Goal: Task Accomplishment & Management: Use online tool/utility

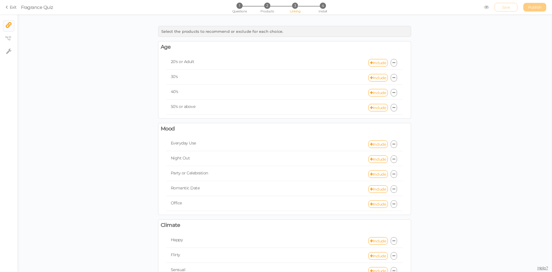
scroll to position [288, 0]
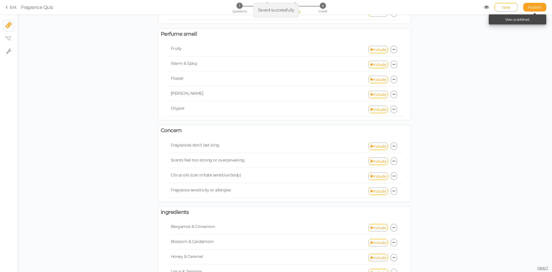
click at [533, 5] on span "Publish" at bounding box center [536, 7] width 14 height 5
click at [9, 7] on icon at bounding box center [8, 7] width 4 height 5
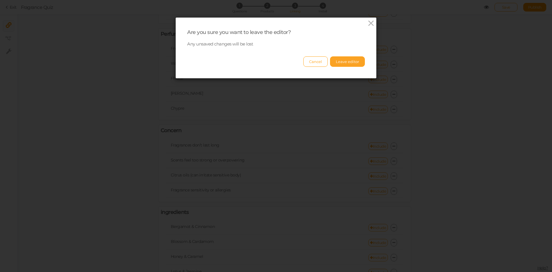
click at [344, 64] on button "Leave editor" at bounding box center [347, 61] width 35 height 10
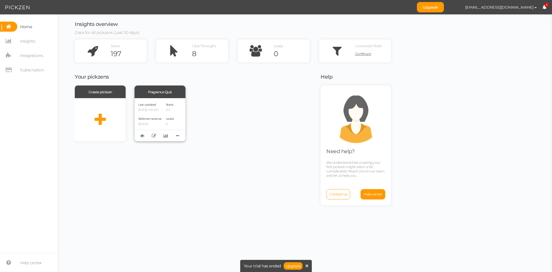
click at [150, 106] on span "Last updated" at bounding box center [147, 105] width 18 height 4
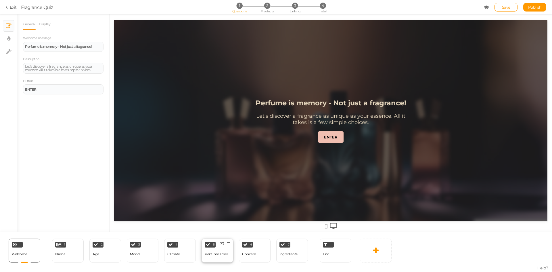
click at [213, 259] on div "Perfume smell" at bounding box center [217, 254] width 24 height 10
select select "2"
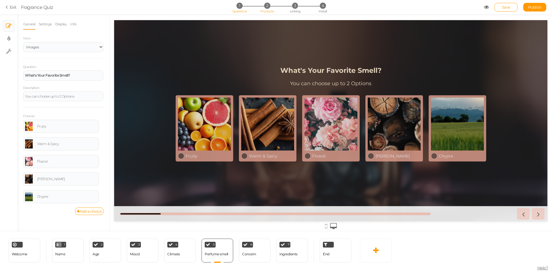
click at [274, 7] on li "2 Products" at bounding box center [267, 6] width 27 height 6
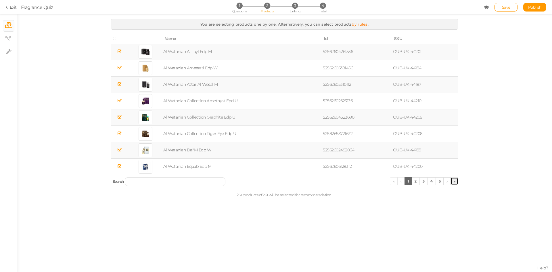
click at [455, 183] on link "»" at bounding box center [455, 181] width 8 height 8
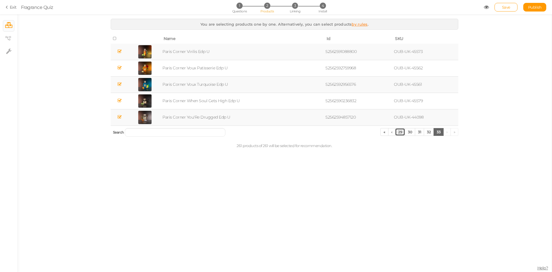
click at [401, 133] on link "29" at bounding box center [400, 132] width 10 height 8
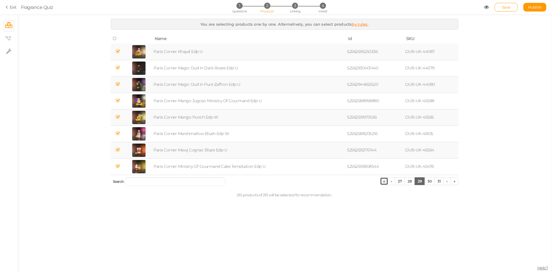
click at [384, 182] on link "«" at bounding box center [384, 181] width 8 height 8
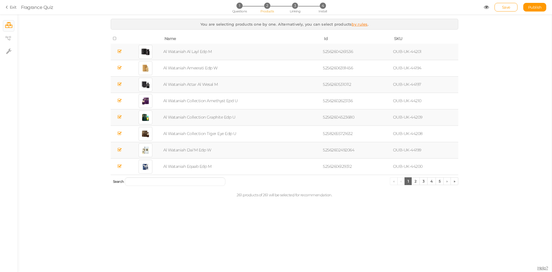
click at [357, 25] on link "by rules" at bounding box center [360, 24] width 16 height 5
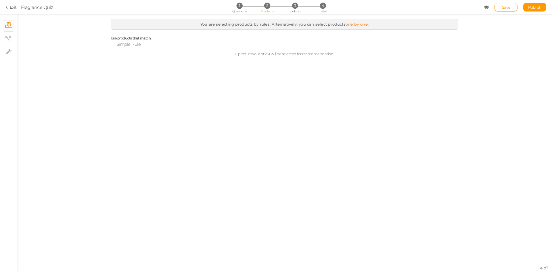
click at [127, 45] on span "Simple Rule" at bounding box center [129, 43] width 24 height 5
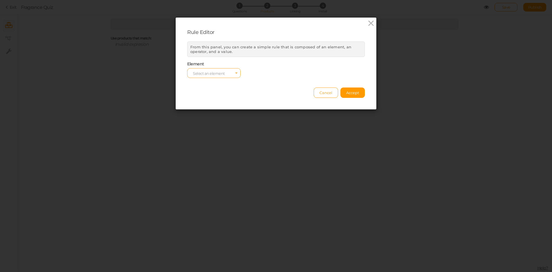
click at [224, 72] on span "Select an element" at bounding box center [214, 73] width 54 height 10
click at [322, 95] on span "Cancel" at bounding box center [326, 92] width 13 height 5
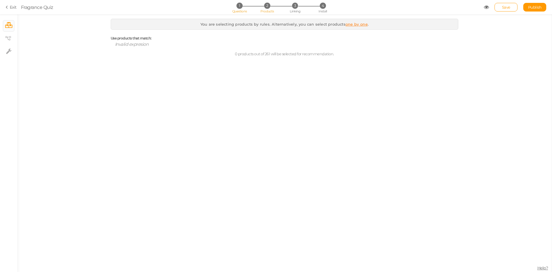
click at [241, 9] on li "1 Questions" at bounding box center [239, 6] width 27 height 6
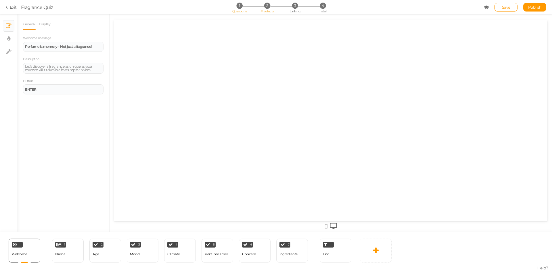
click at [269, 8] on span "2" at bounding box center [267, 6] width 6 height 6
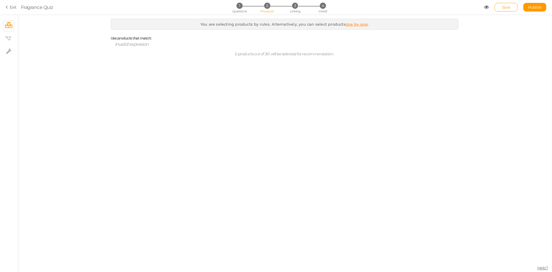
click at [232, 25] on span "You are selecting products by rules. Alternatively, you can select products" at bounding box center [273, 24] width 145 height 5
click at [2, 7] on section "Exit Fragrance Quiz 1 Questions 2 Products 3 Linking 4 Install Save Publish Vie…" at bounding box center [276, 7] width 552 height 14
click at [138, 45] on span "Invalid expresion" at bounding box center [132, 43] width 34 height 5
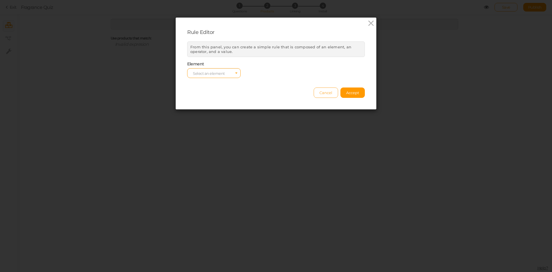
click at [327, 95] on button "Cancel" at bounding box center [326, 92] width 24 height 10
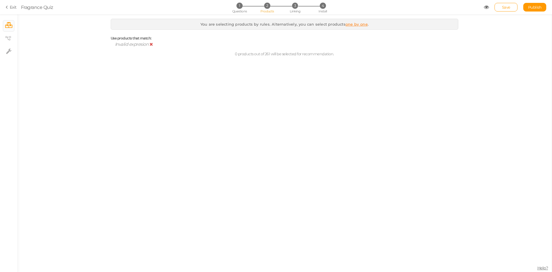
click at [152, 44] on icon at bounding box center [151, 44] width 3 height 4
click at [311, 25] on span "You are selecting products by rules. Alternatively, you can select products" at bounding box center [273, 24] width 145 height 5
drag, startPoint x: 283, startPoint y: 20, endPoint x: 270, endPoint y: 26, distance: 13.8
click at [282, 20] on div "You are selecting products by rules. Alternatively, you can select products one…" at bounding box center [285, 24] width 348 height 11
click at [270, 26] on span "You are selecting products by rules. Alternatively, you can select products" at bounding box center [273, 24] width 145 height 5
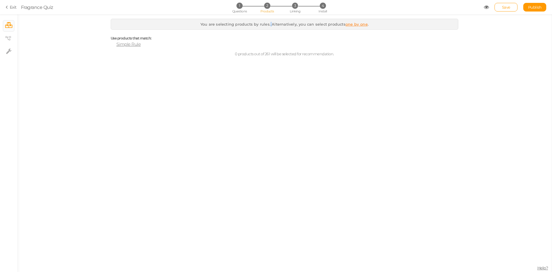
click at [270, 26] on span "You are selecting products by rules. Alternatively, you can select products" at bounding box center [273, 24] width 145 height 5
click at [220, 25] on span "You are selecting products by rules. Alternatively, you can select products" at bounding box center [273, 24] width 145 height 5
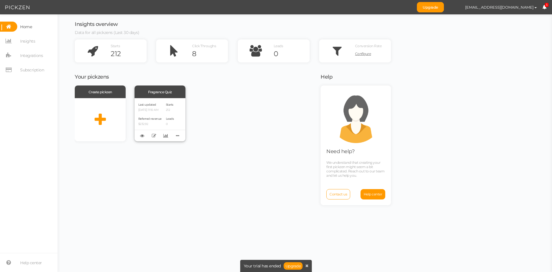
click at [153, 106] on span "Last updated" at bounding box center [147, 105] width 18 height 4
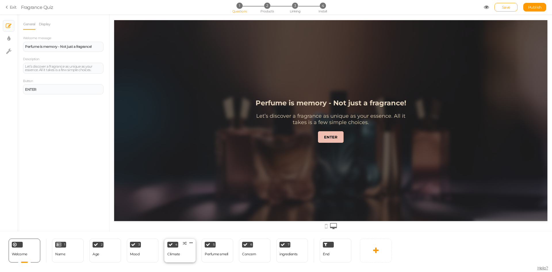
click at [182, 254] on div "4 Climate × Define the conditions to show this slide. Clone Change type Delete" at bounding box center [180, 251] width 32 height 24
select select "2"
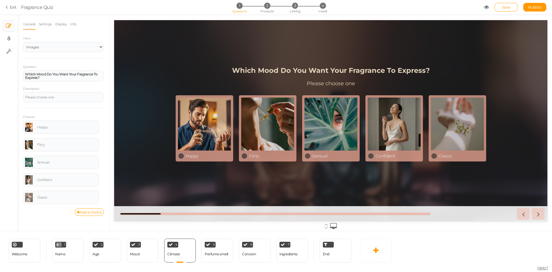
drag, startPoint x: 397, startPoint y: 213, endPoint x: 417, endPoint y: 214, distance: 20.4
click at [417, 214] on div at bounding box center [275, 214] width 311 height 2
drag, startPoint x: 417, startPoint y: 214, endPoint x: 422, endPoint y: 214, distance: 4.6
click at [422, 214] on div at bounding box center [275, 214] width 311 height 2
click at [74, 24] on link "Info" at bounding box center [73, 24] width 7 height 11
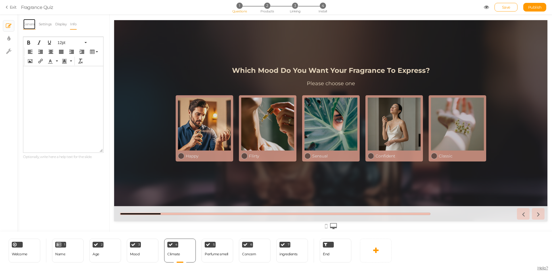
click at [24, 23] on link "General" at bounding box center [29, 24] width 13 height 11
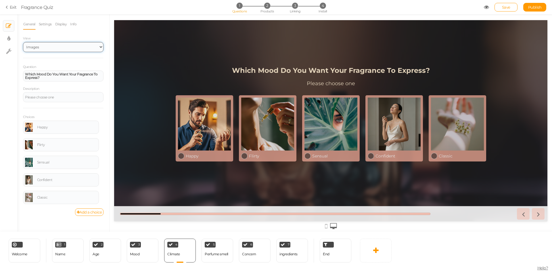
click at [43, 49] on select "Text Images Slider Dropdown" at bounding box center [63, 47] width 81 height 10
click at [292, 253] on div "ingredients" at bounding box center [289, 254] width 18 height 4
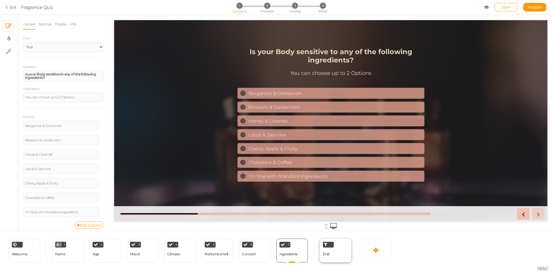
click at [331, 254] on div "End" at bounding box center [336, 251] width 32 height 24
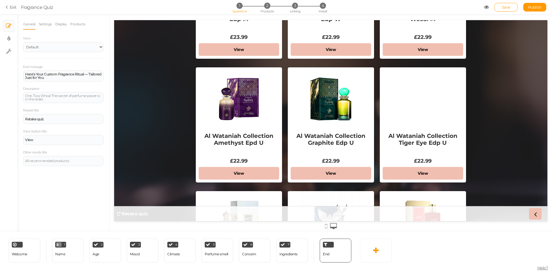
scroll to position [115, 0]
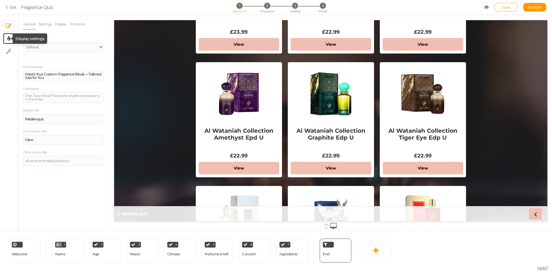
click at [9, 38] on icon at bounding box center [8, 39] width 3 height 6
select select "2"
select select "montserrat"
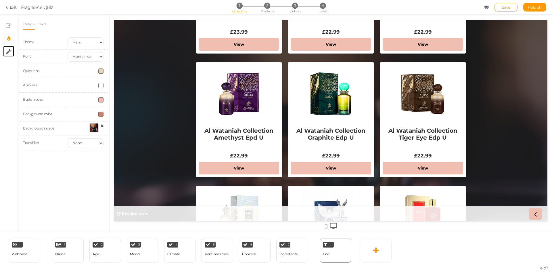
click at [5, 55] on link "× Settings" at bounding box center [8, 51] width 11 height 11
select select "en"
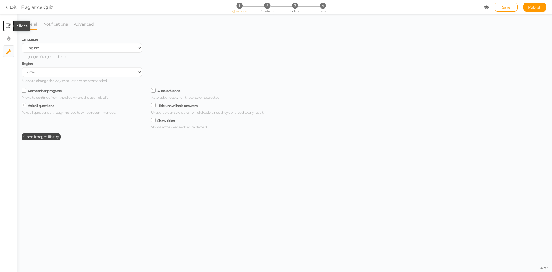
click at [7, 25] on icon at bounding box center [9, 26] width 6 height 6
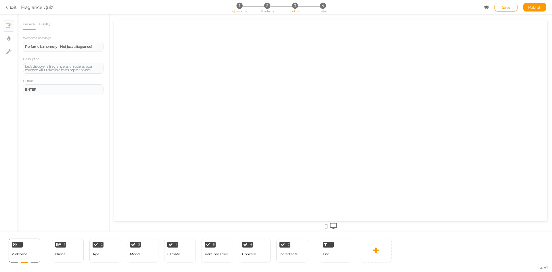
click at [291, 9] on li "3 Linking" at bounding box center [295, 6] width 27 height 6
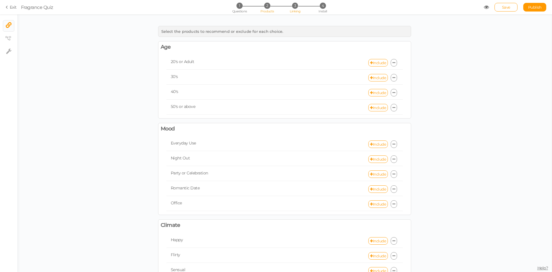
click at [273, 8] on li "2 Products" at bounding box center [267, 6] width 27 height 6
